Goal: Information Seeking & Learning: Learn about a topic

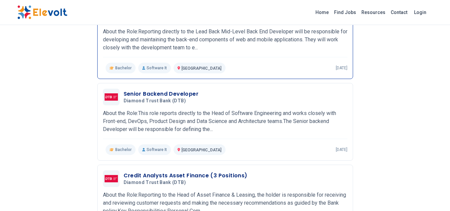
scroll to position [112, 0]
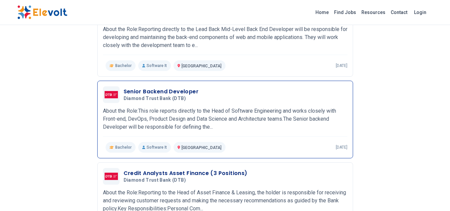
click at [190, 116] on p "About the Role:This role reports directly to the Head of Software Engineering a…" at bounding box center [225, 119] width 244 height 24
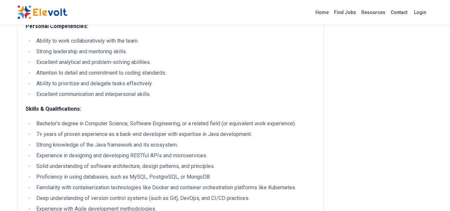
scroll to position [360, 0]
click at [64, 90] on ul "Ability to work collaboratively with the team. Strong leadership and mentoring …" at bounding box center [170, 67] width 289 height 61
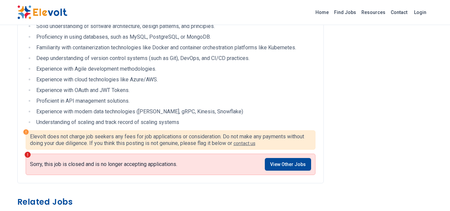
scroll to position [499, 0]
click at [283, 166] on link "View Other Jobs" at bounding box center [288, 164] width 46 height 13
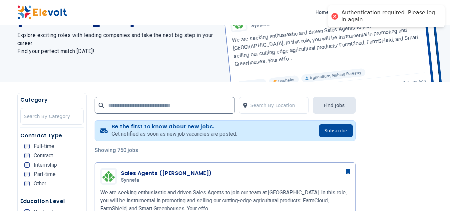
scroll to position [66, 0]
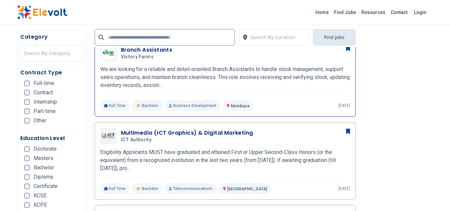
scroll to position [630, 0]
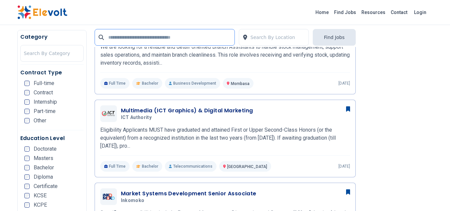
click at [161, 37] on input "text" at bounding box center [165, 37] width 140 height 17
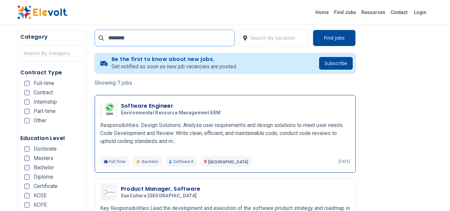
scroll to position [137, 0]
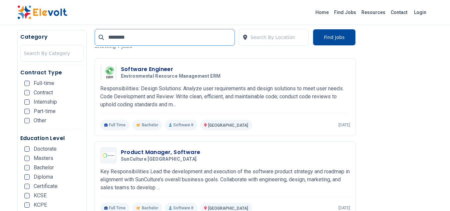
scroll to position [139, 0]
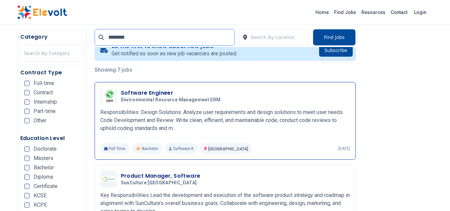
type input "********"
click at [148, 101] on span "Environmental Resource Management ERM" at bounding box center [171, 100] width 100 height 6
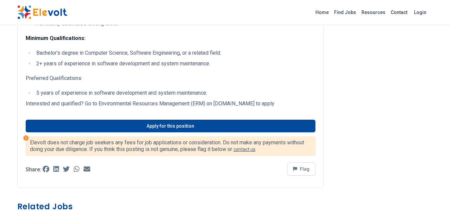
scroll to position [249, 0]
